Goal: Understand process/instructions

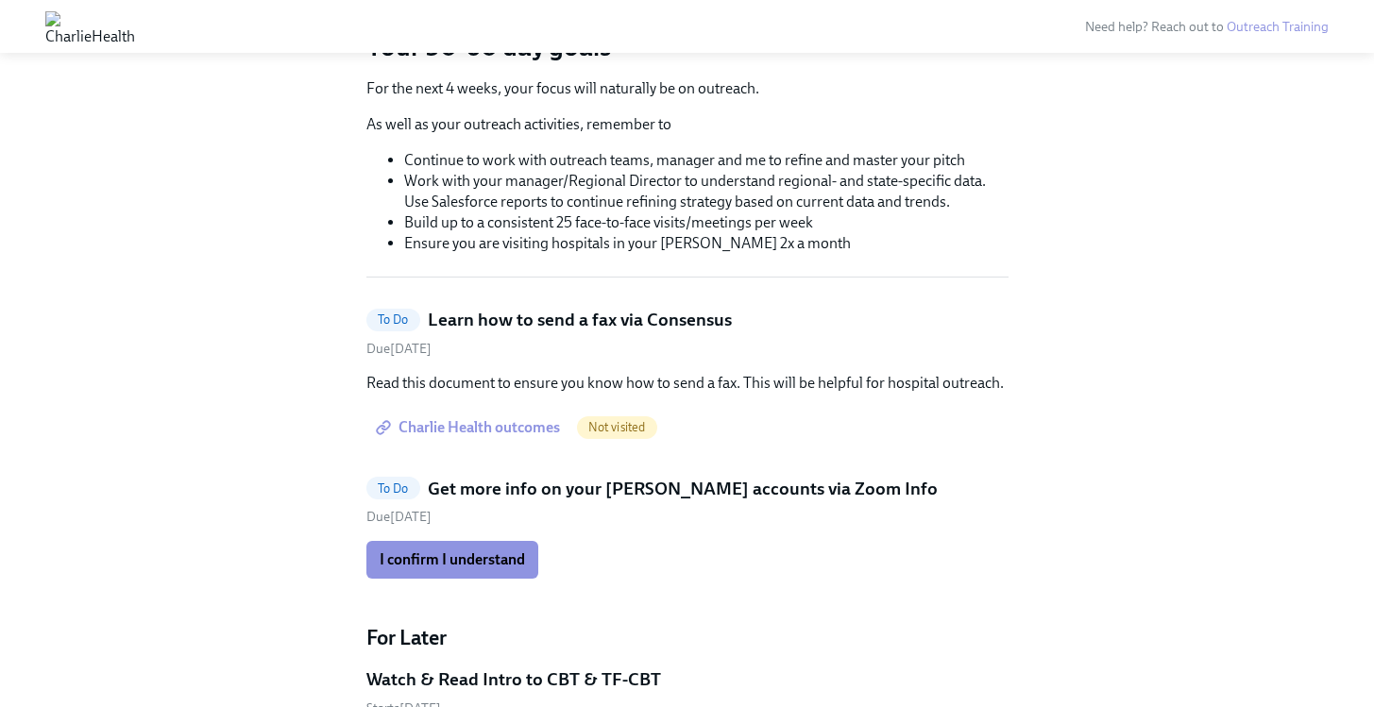
scroll to position [208, 0]
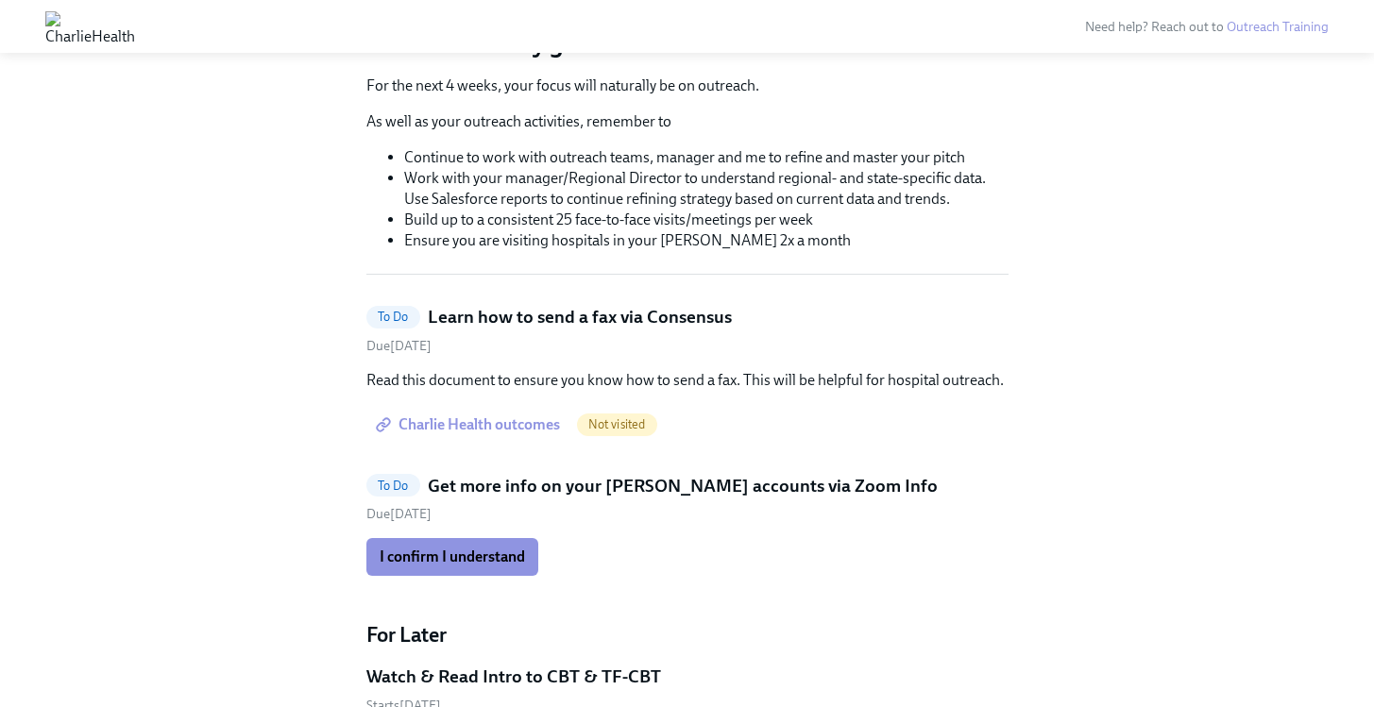
click at [485, 428] on span "Charlie Health outcomes" at bounding box center [470, 424] width 180 height 19
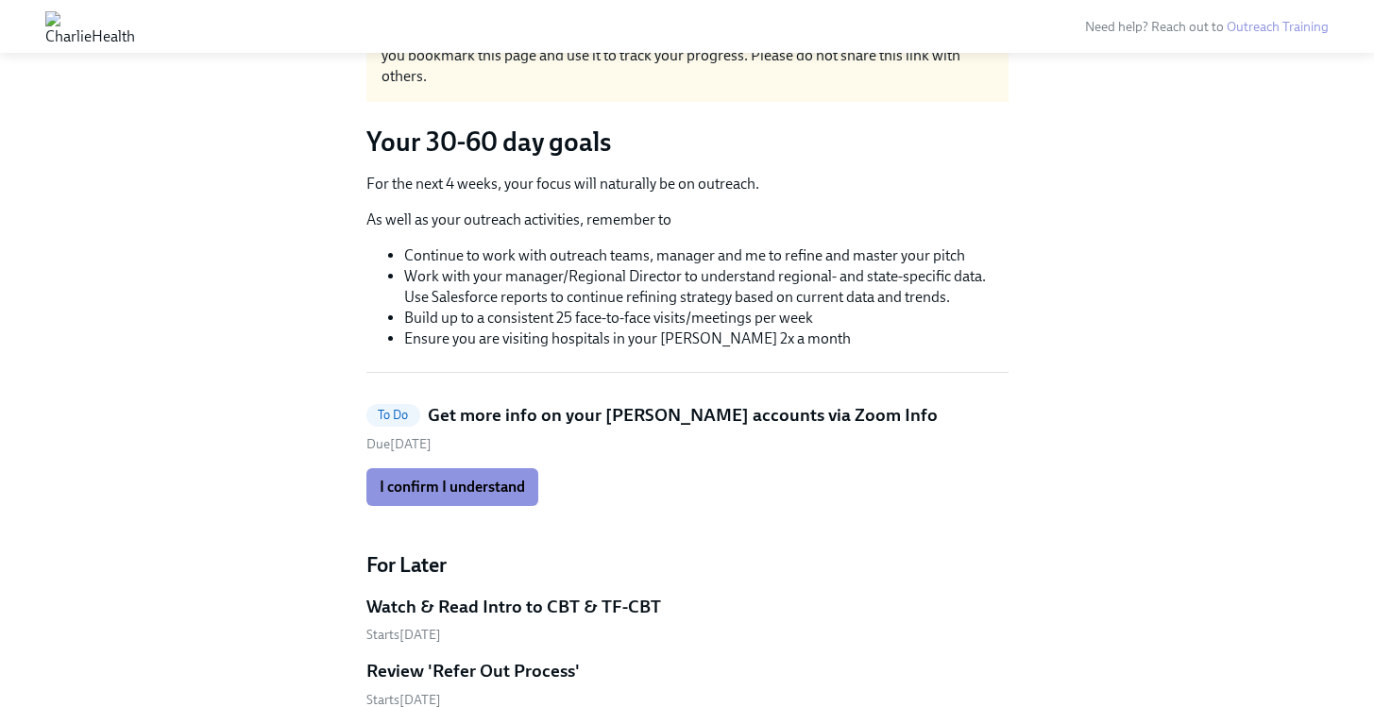
scroll to position [98, 0]
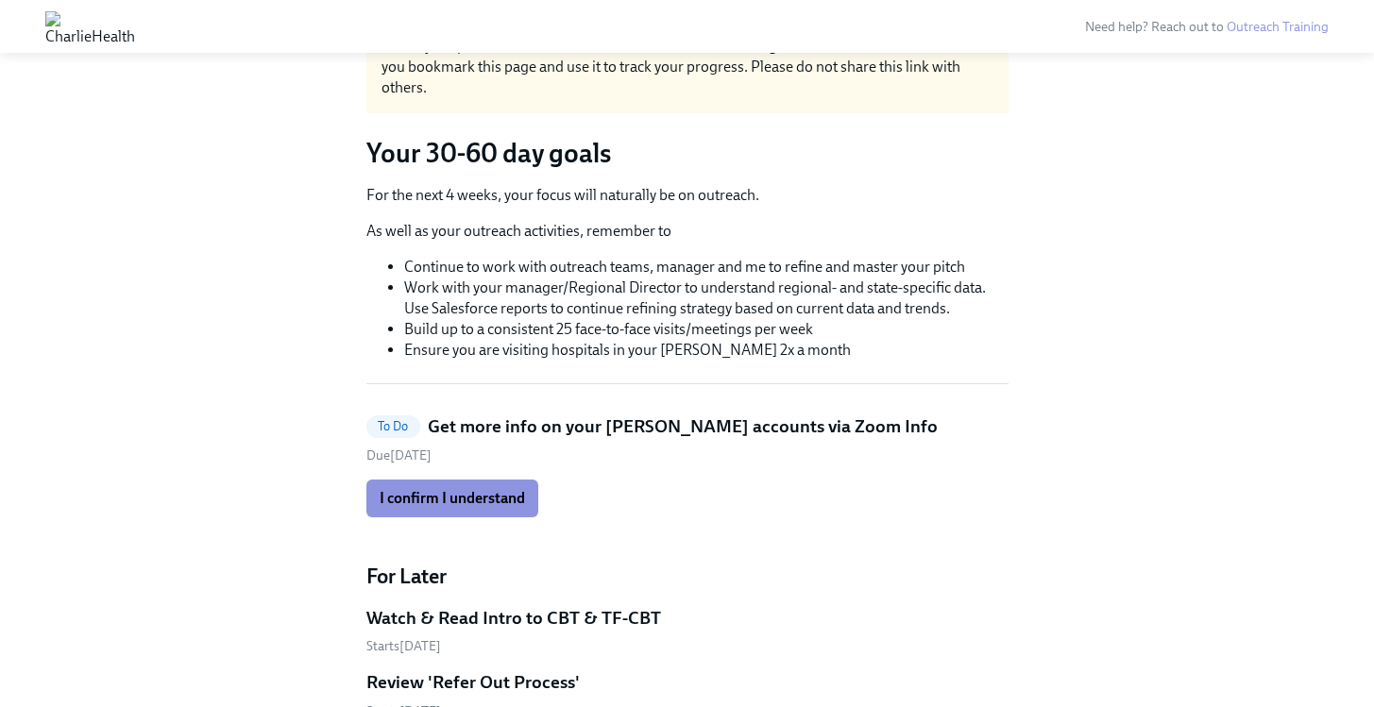
click at [461, 425] on h5 "Get more info on your [PERSON_NAME] accounts via Zoom Info" at bounding box center [683, 427] width 510 height 25
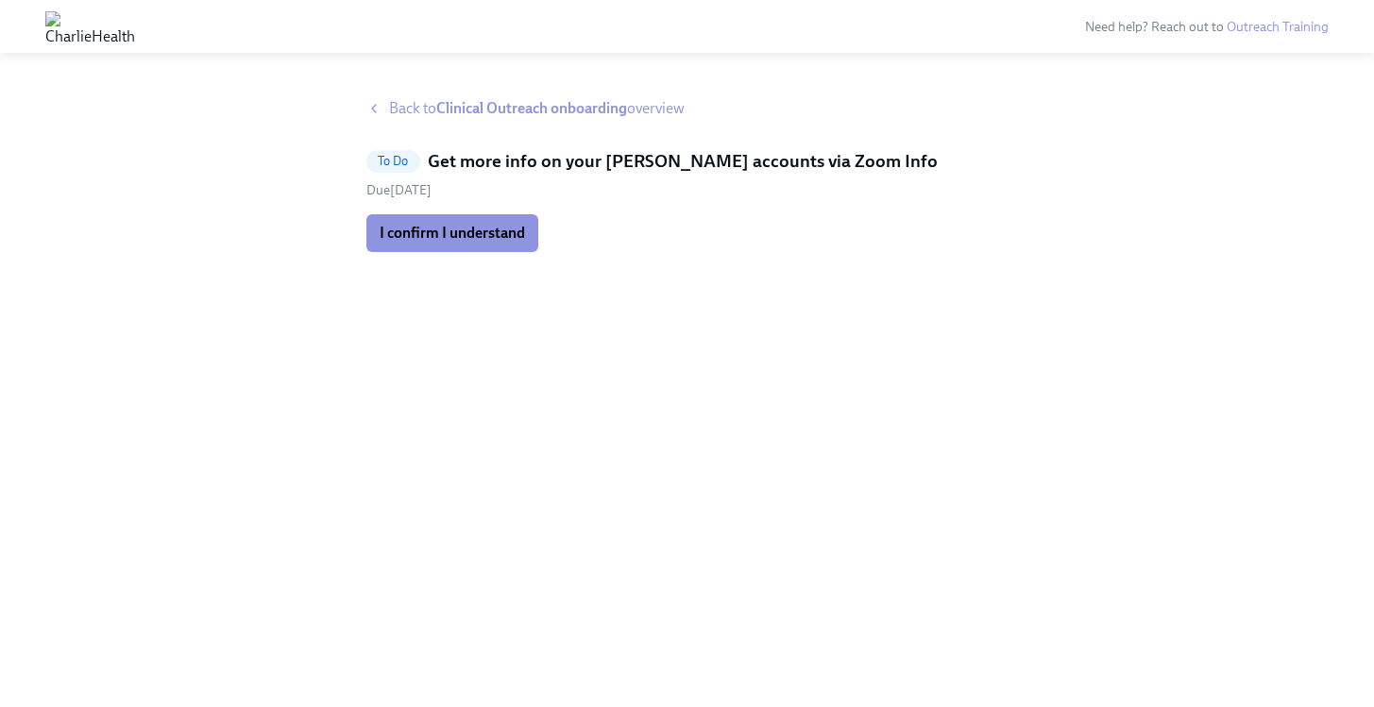
click at [459, 116] on strong "Clinical Outreach onboarding" at bounding box center [531, 108] width 191 height 18
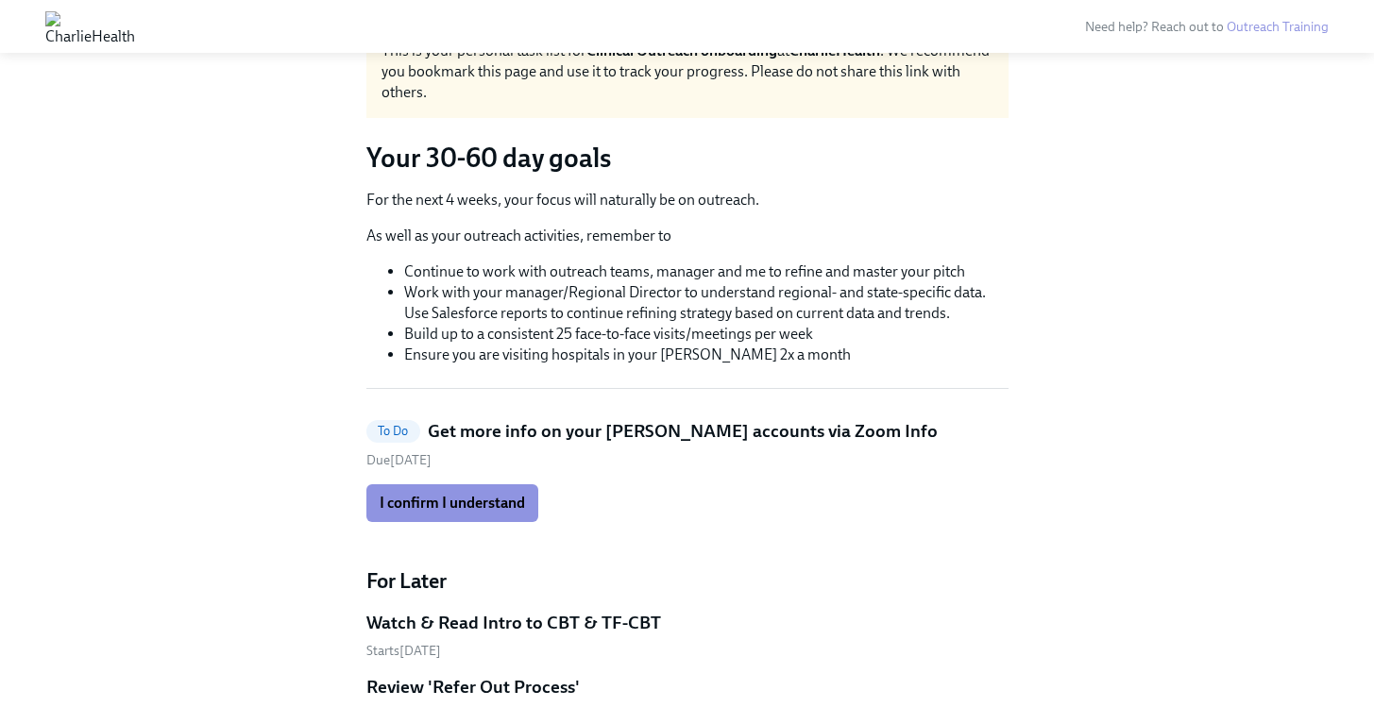
scroll to position [143, 0]
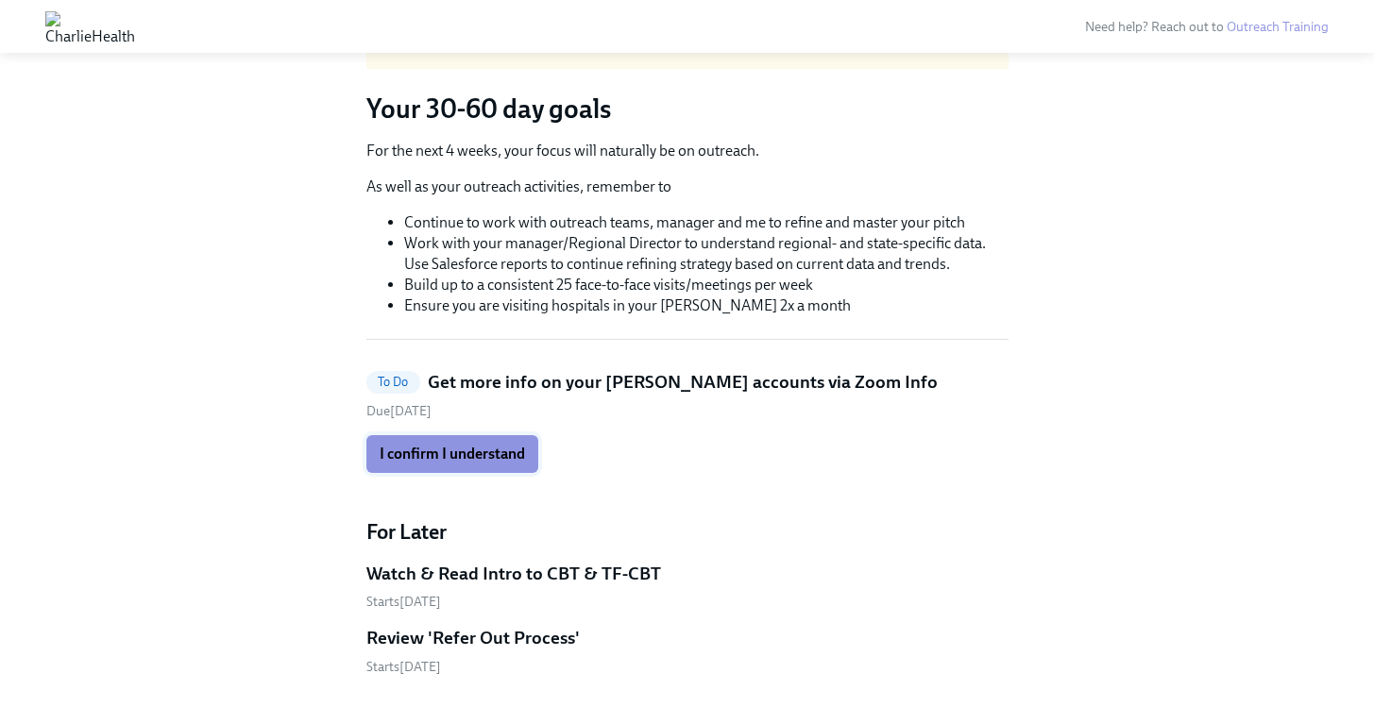
click at [461, 456] on span "I confirm I understand" at bounding box center [452, 454] width 145 height 19
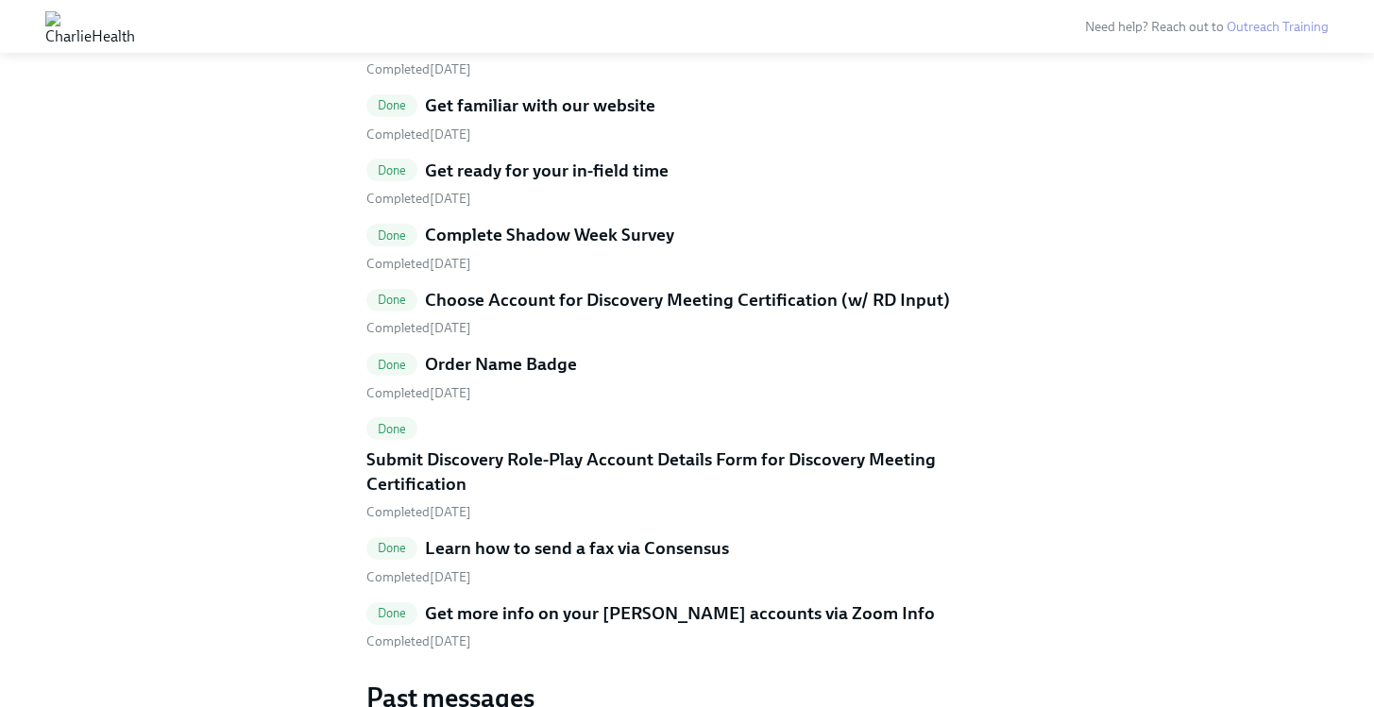
scroll to position [2733, 0]
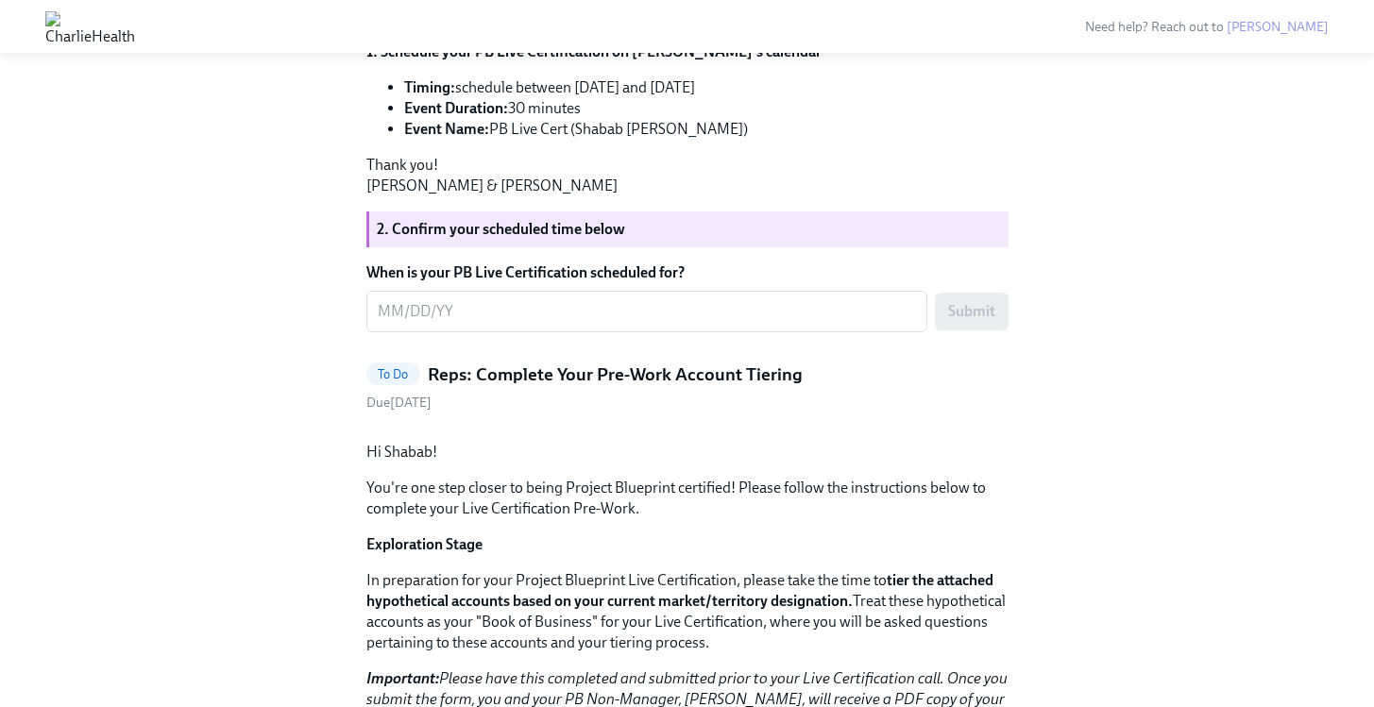
scroll to position [1189, 0]
